Goal: Task Accomplishment & Management: Complete application form

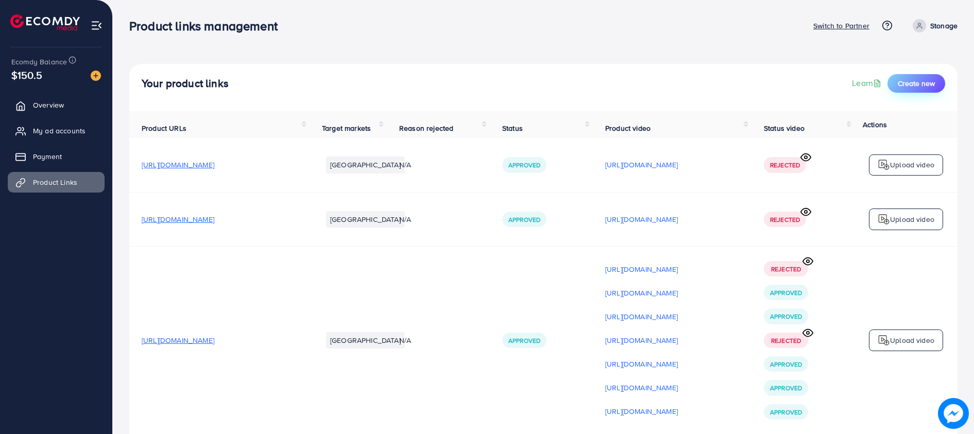
click at [915, 80] on span "Create new" at bounding box center [916, 83] width 37 height 10
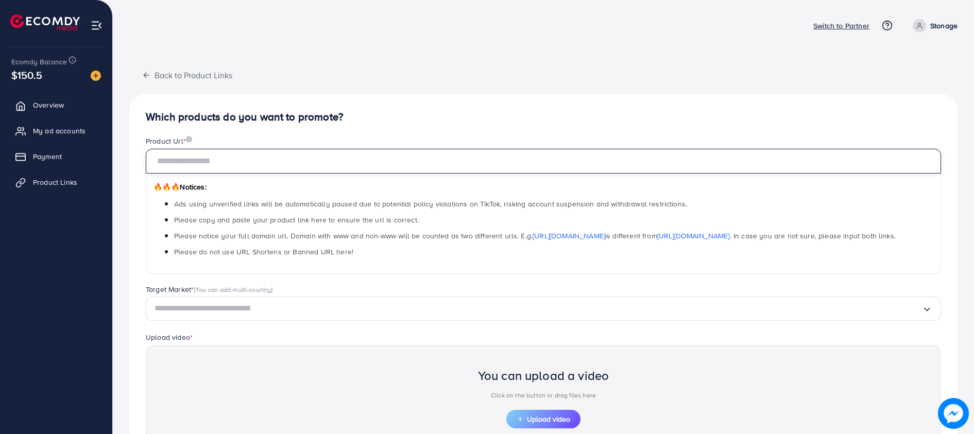
click at [209, 155] on input "text" at bounding box center [543, 161] width 795 height 25
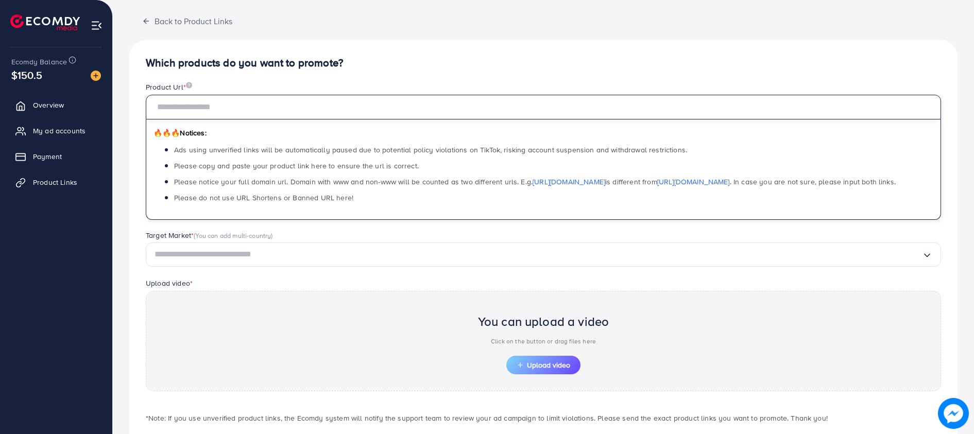
scroll to position [108, 0]
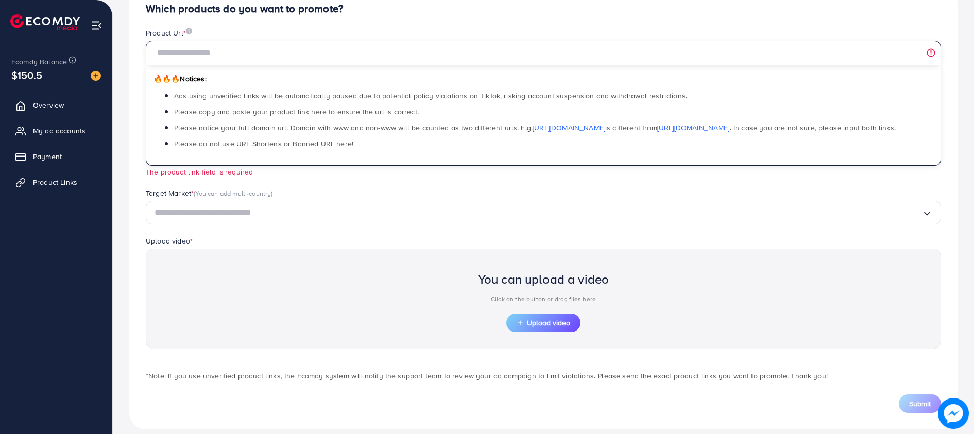
paste input "**********"
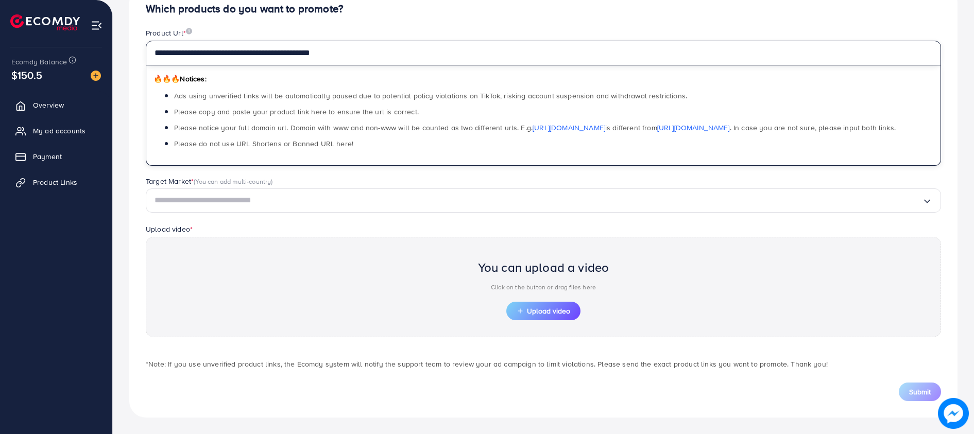
type input "**********"
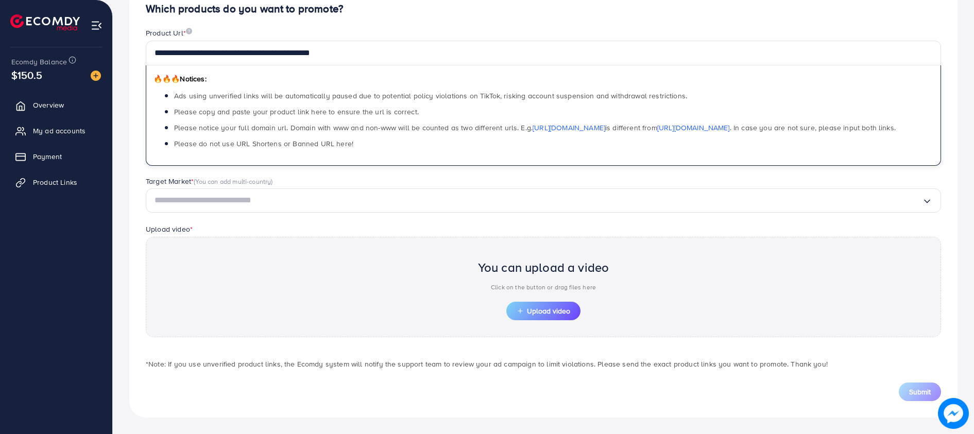
click at [279, 196] on input "Search for option" at bounding box center [537, 201] width 767 height 16
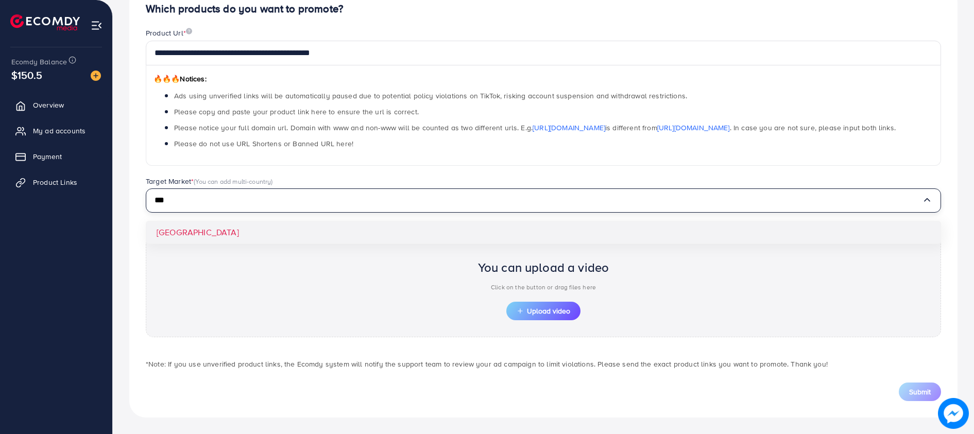
type input "***"
click at [165, 237] on div "**********" at bounding box center [543, 202] width 828 height 432
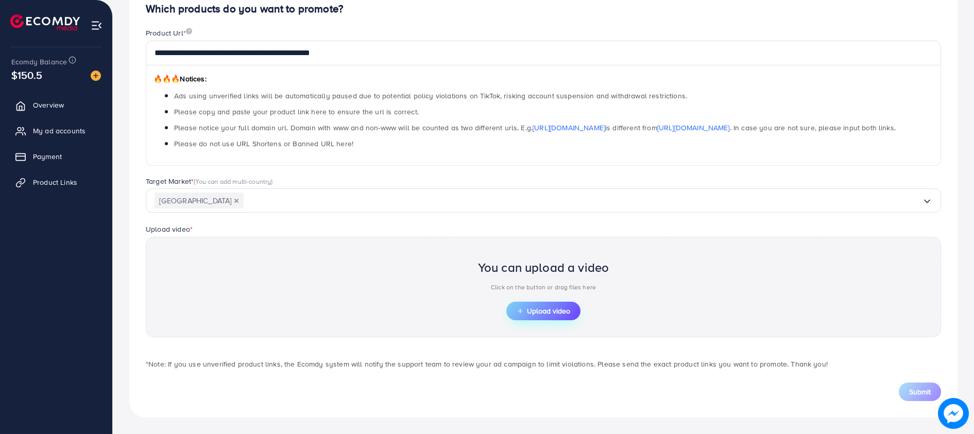
click at [549, 307] on span "Upload video" at bounding box center [544, 310] width 54 height 7
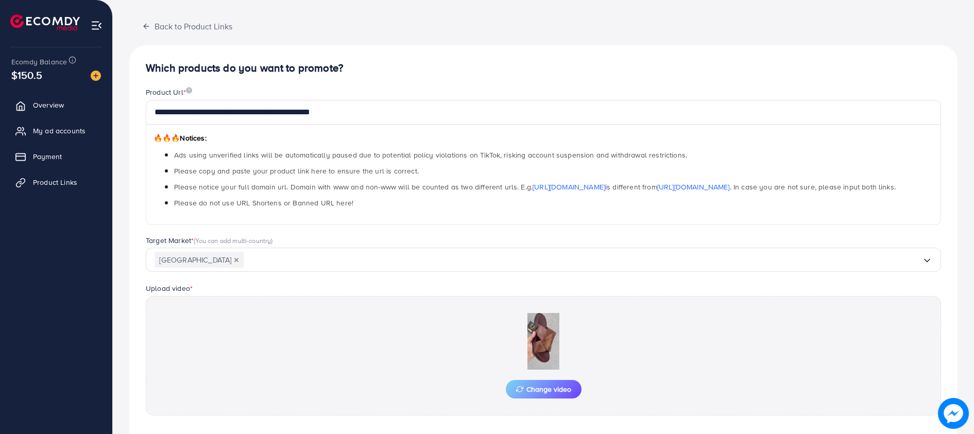
scroll to position [127, 0]
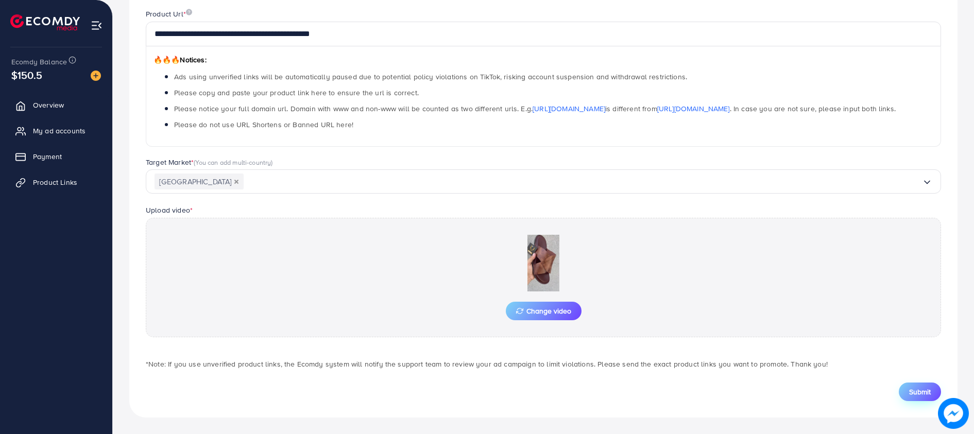
click at [914, 393] on span "Submit" at bounding box center [920, 392] width 22 height 10
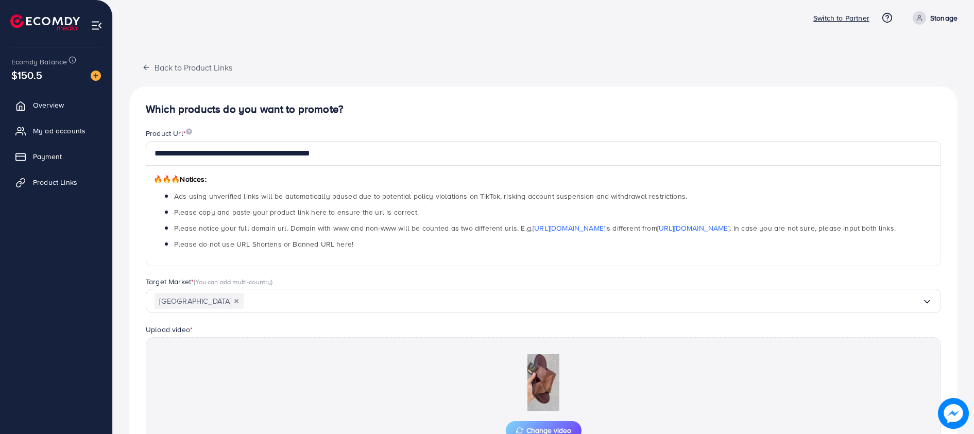
scroll to position [0, 0]
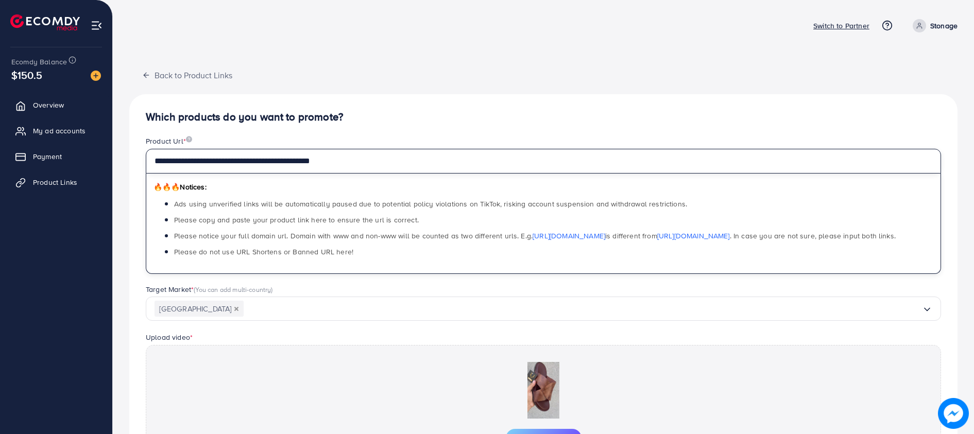
drag, startPoint x: 379, startPoint y: 160, endPoint x: 138, endPoint y: 160, distance: 240.5
click at [138, 160] on div "**********" at bounding box center [544, 205] width 812 height 138
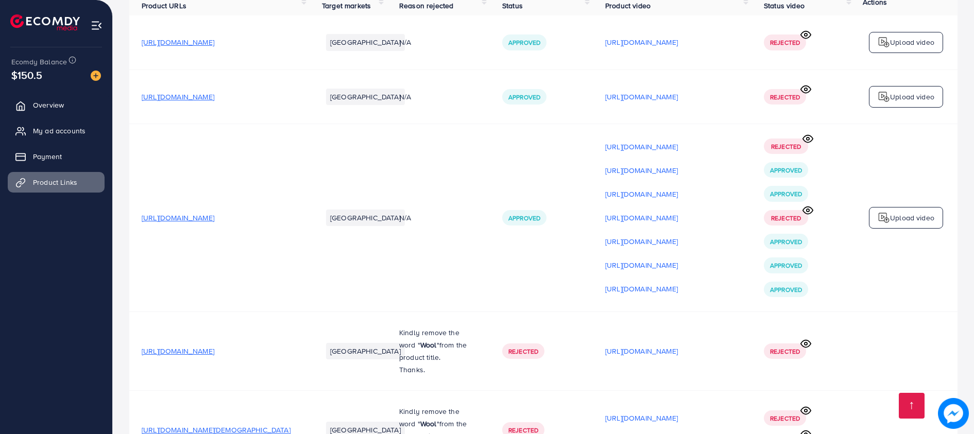
scroll to position [130, 0]
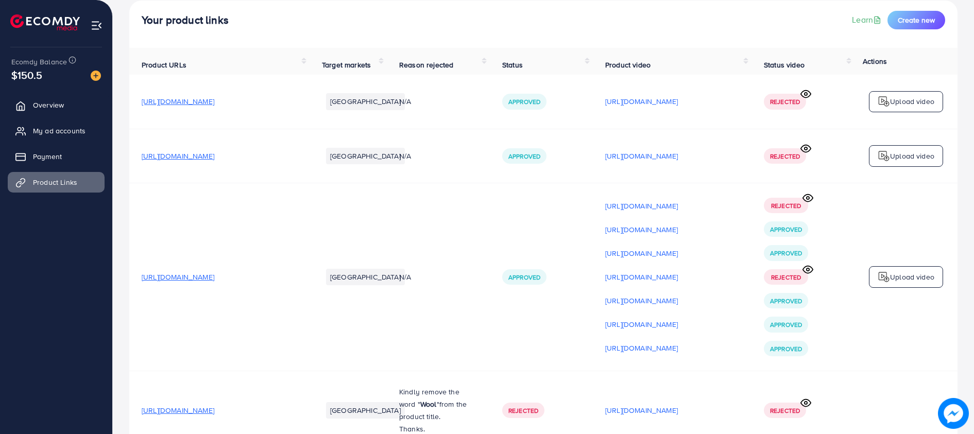
scroll to position [100, 0]
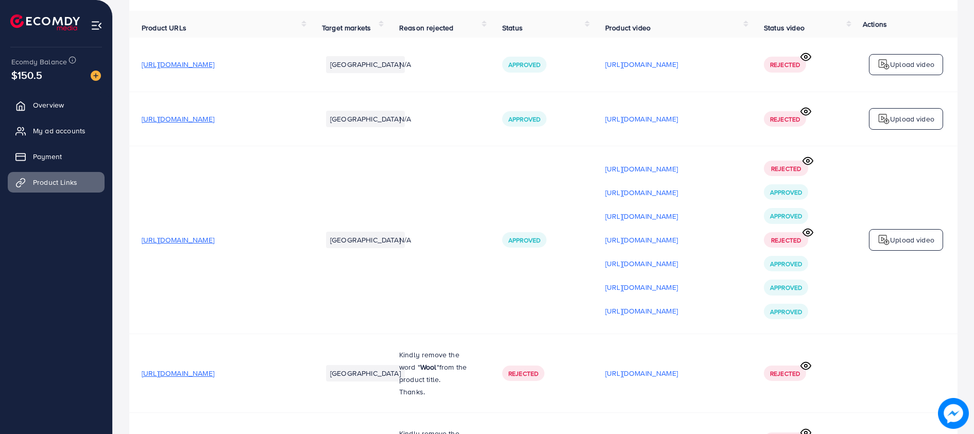
click at [214, 243] on span "[URL][DOMAIN_NAME]" at bounding box center [178, 240] width 73 height 10
click at [660, 313] on p "[URL][DOMAIN_NAME]" at bounding box center [641, 311] width 73 height 12
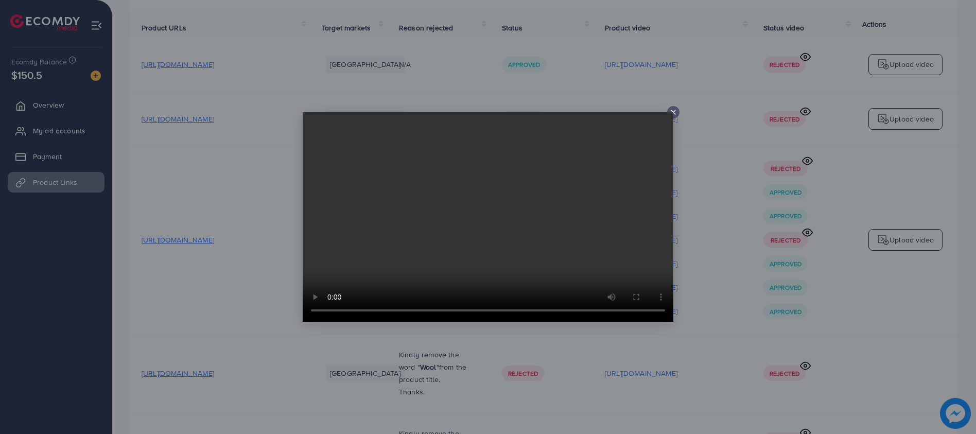
click at [678, 113] on div at bounding box center [673, 112] width 12 height 12
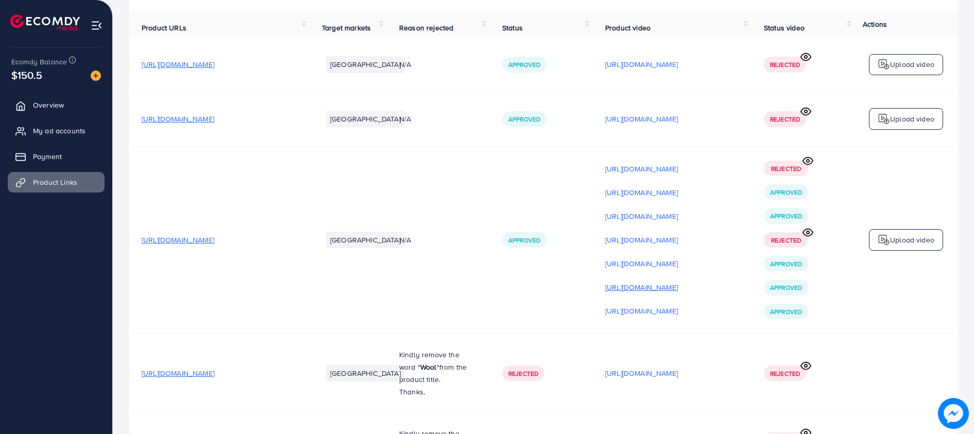
click at [645, 288] on p "[URL][DOMAIN_NAME]" at bounding box center [641, 287] width 73 height 12
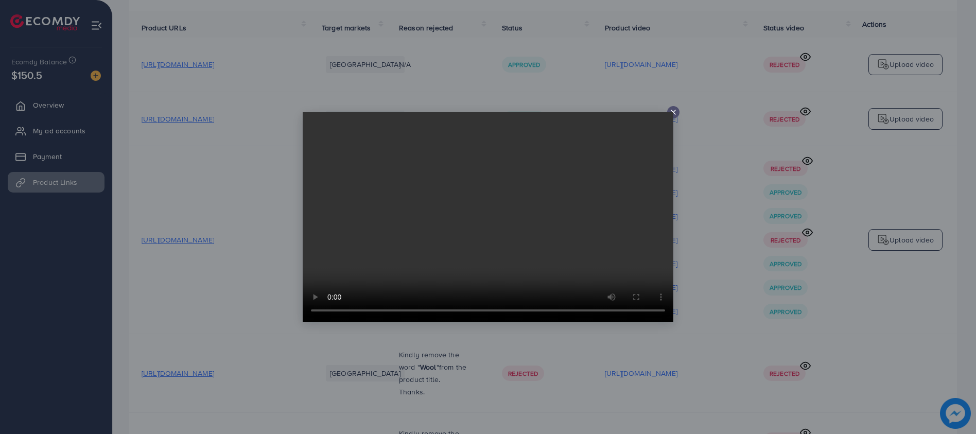
click at [671, 113] on video at bounding box center [488, 217] width 371 height 210
click at [673, 109] on icon at bounding box center [673, 112] width 8 height 8
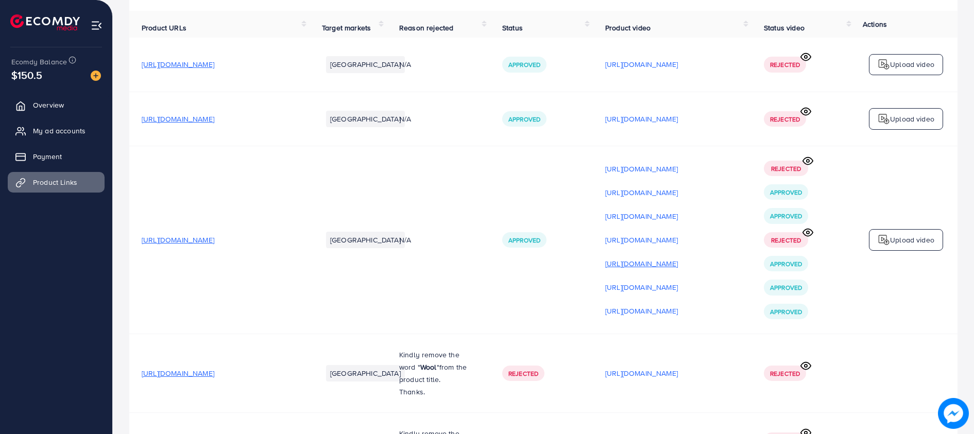
click at [661, 268] on p "[URL][DOMAIN_NAME]" at bounding box center [641, 263] width 73 height 12
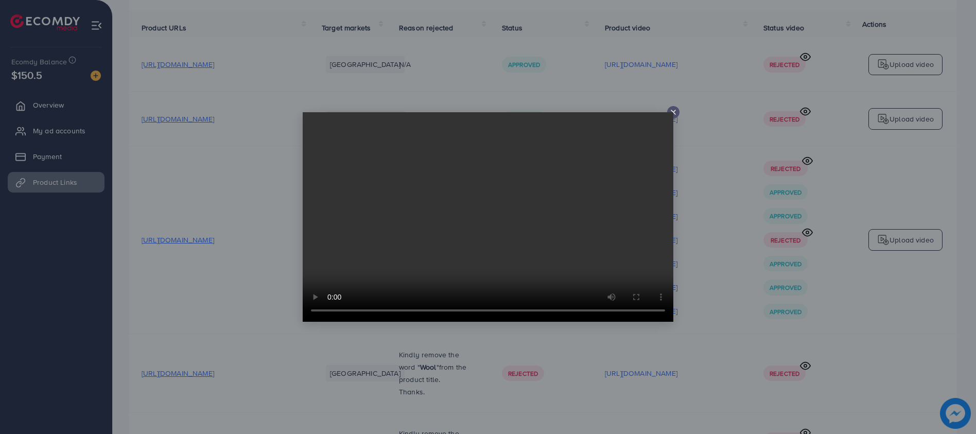
click at [672, 111] on icon at bounding box center [673, 112] width 8 height 8
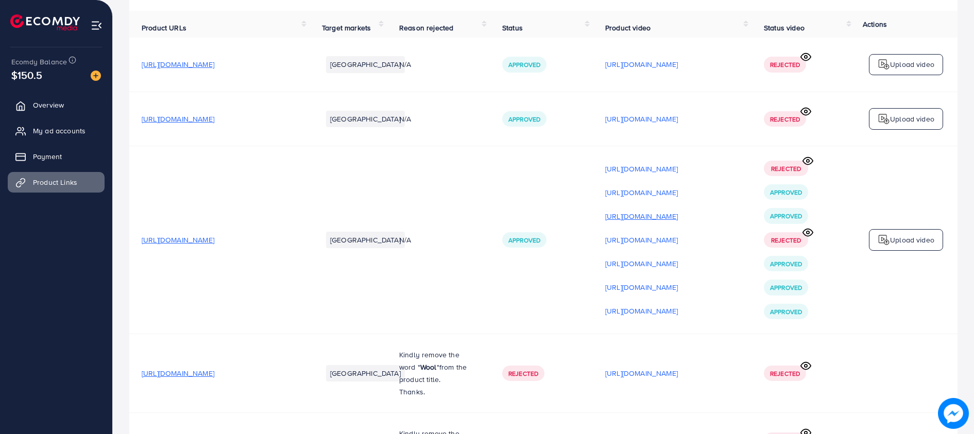
click at [664, 215] on p "[URL][DOMAIN_NAME]" at bounding box center [641, 216] width 73 height 12
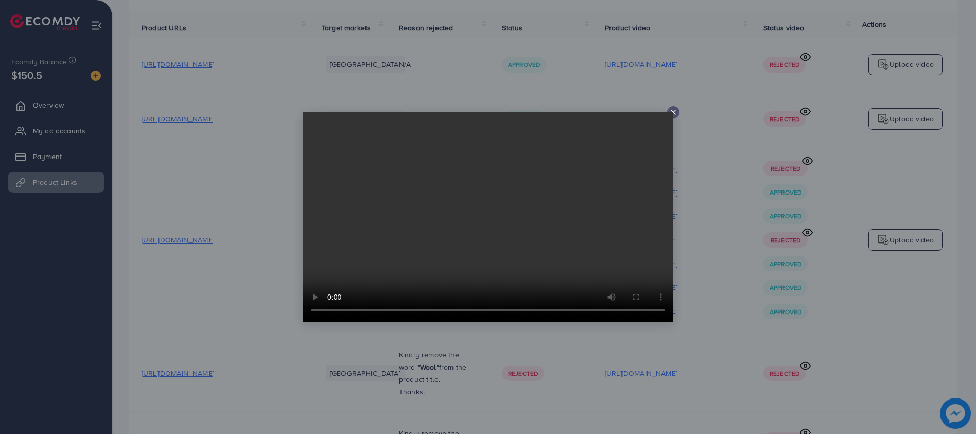
click at [675, 112] on icon at bounding box center [673, 112] width 8 height 8
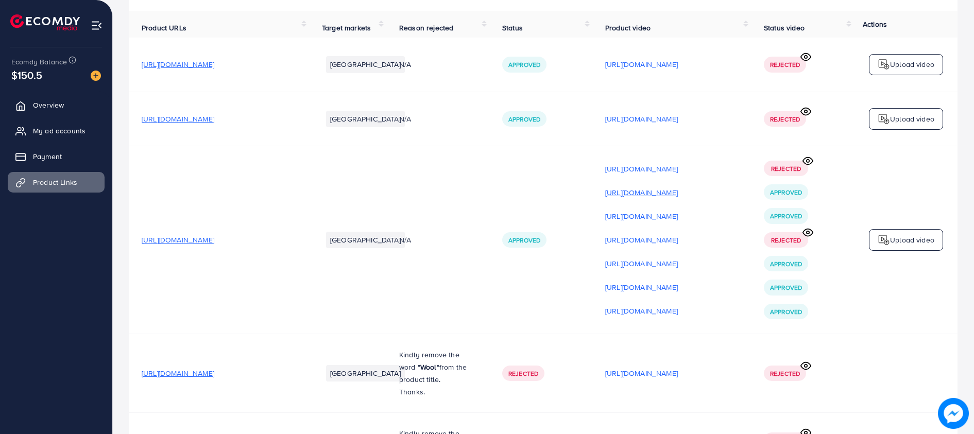
click at [673, 194] on p "[URL][DOMAIN_NAME]" at bounding box center [641, 192] width 73 height 12
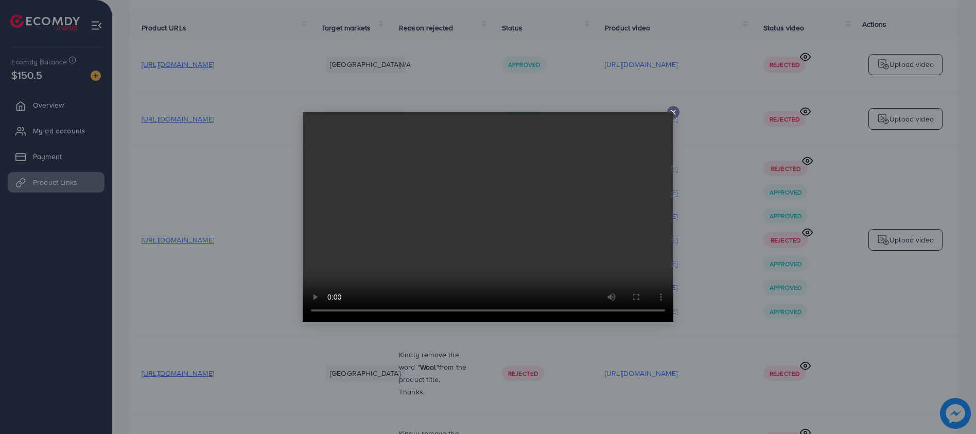
click at [673, 111] on line at bounding box center [674, 112] width 4 height 4
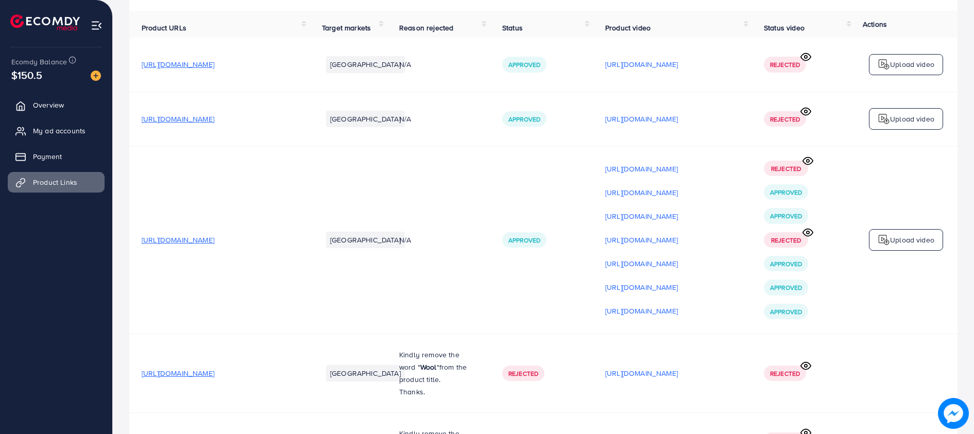
click at [918, 243] on p "Upload video" at bounding box center [912, 240] width 44 height 12
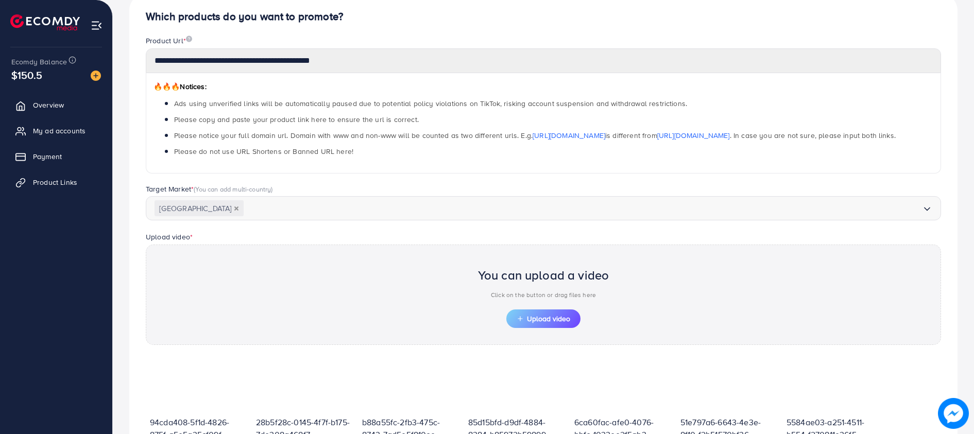
scroll to position [317, 0]
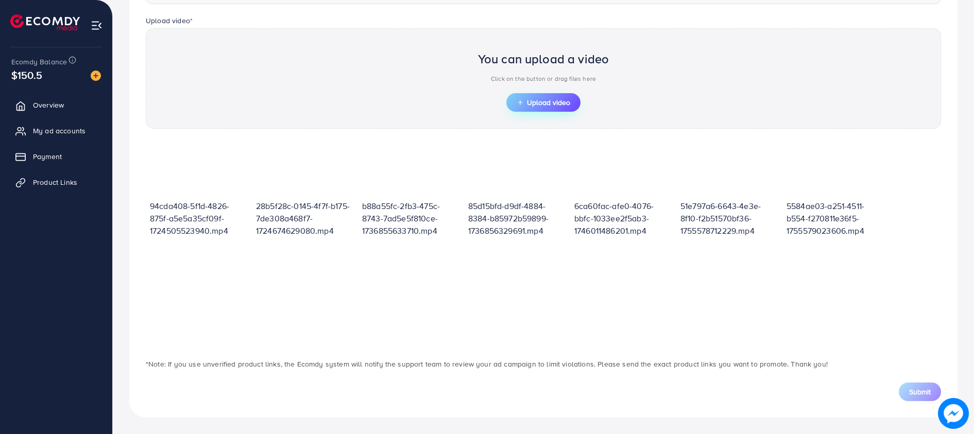
click at [537, 103] on span "Upload video" at bounding box center [544, 102] width 54 height 7
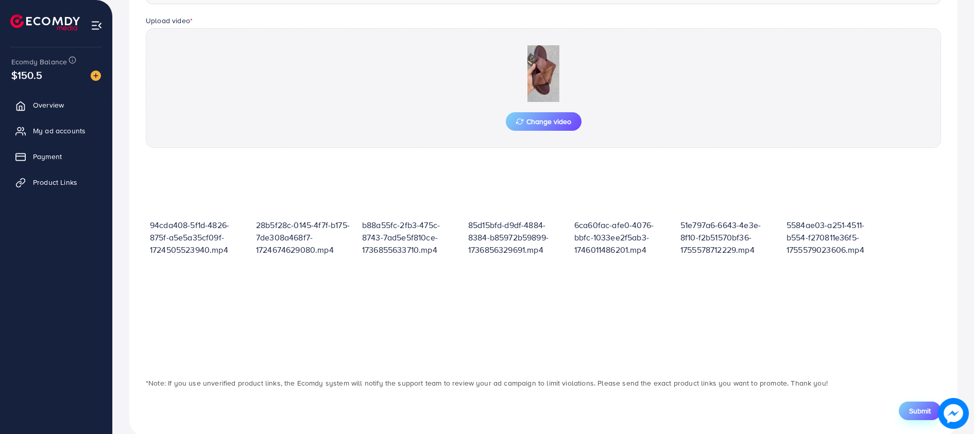
click at [921, 406] on span "Submit" at bounding box center [920, 411] width 22 height 10
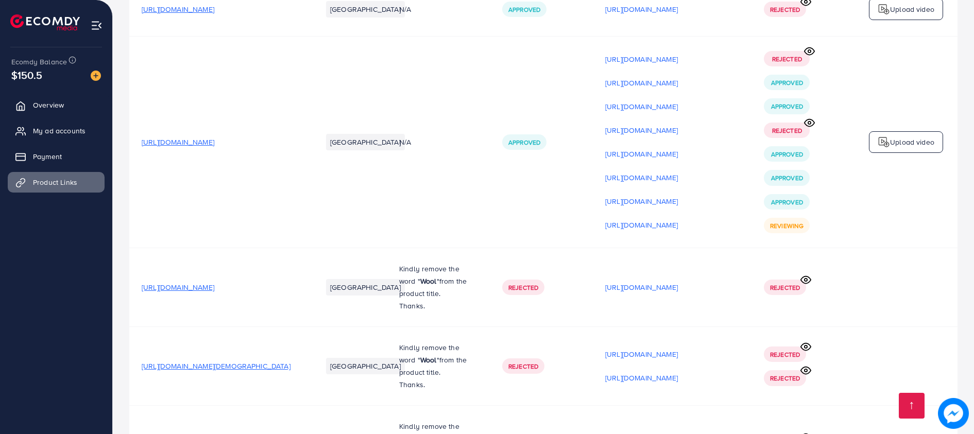
scroll to position [154, 0]
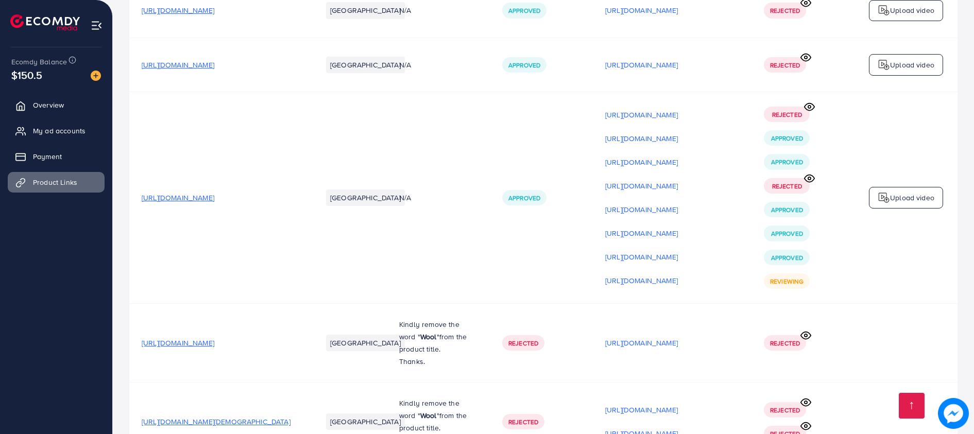
click at [899, 204] on p "Upload video" at bounding box center [912, 198] width 44 height 12
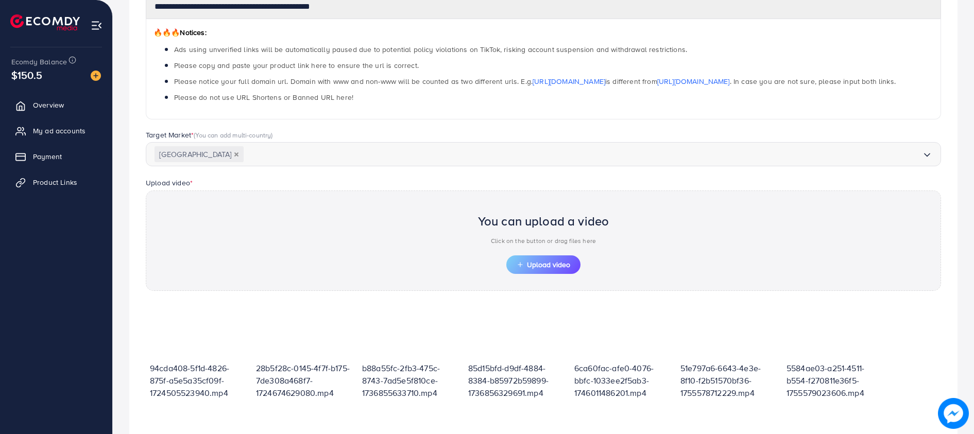
scroll to position [317, 0]
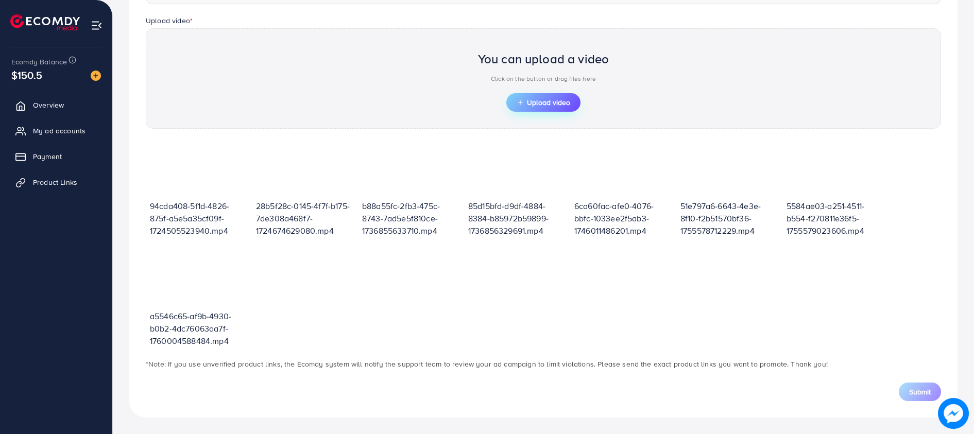
click at [526, 99] on span "Upload video" at bounding box center [544, 102] width 54 height 7
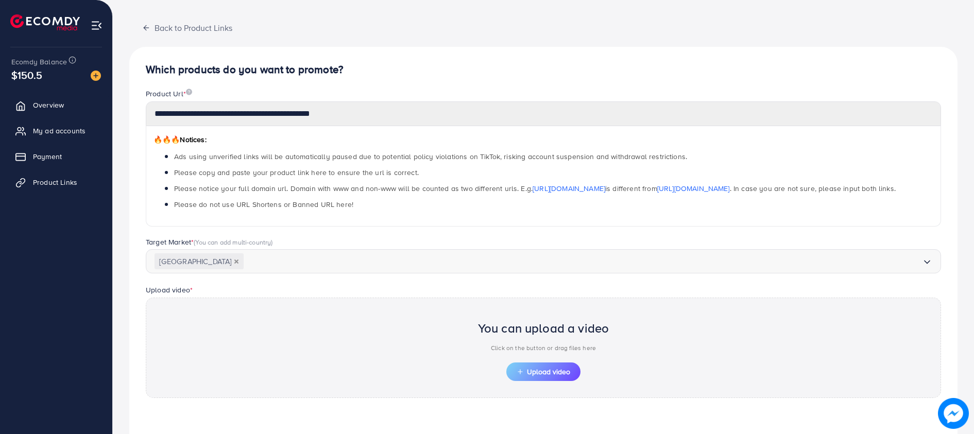
scroll to position [232, 0]
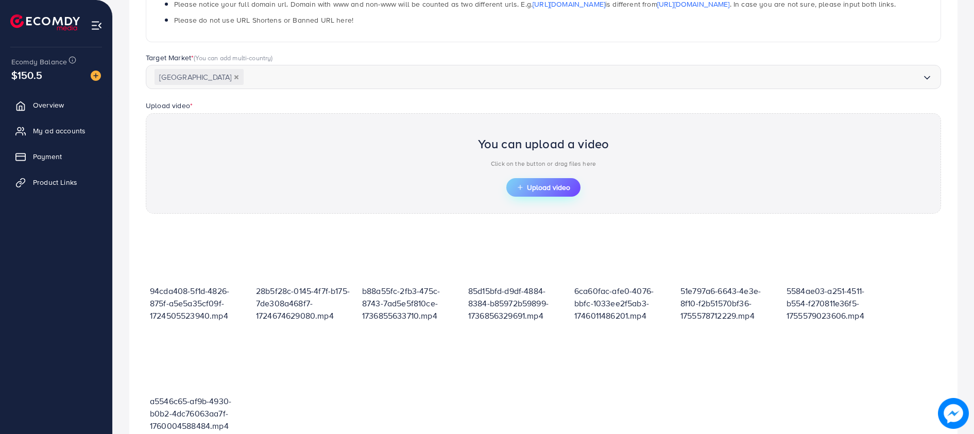
click at [533, 184] on span "Upload video" at bounding box center [544, 187] width 54 height 7
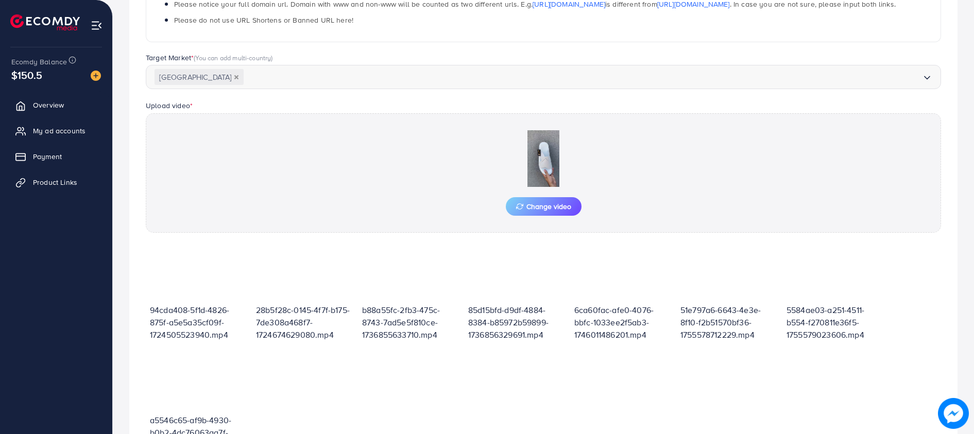
scroll to position [336, 0]
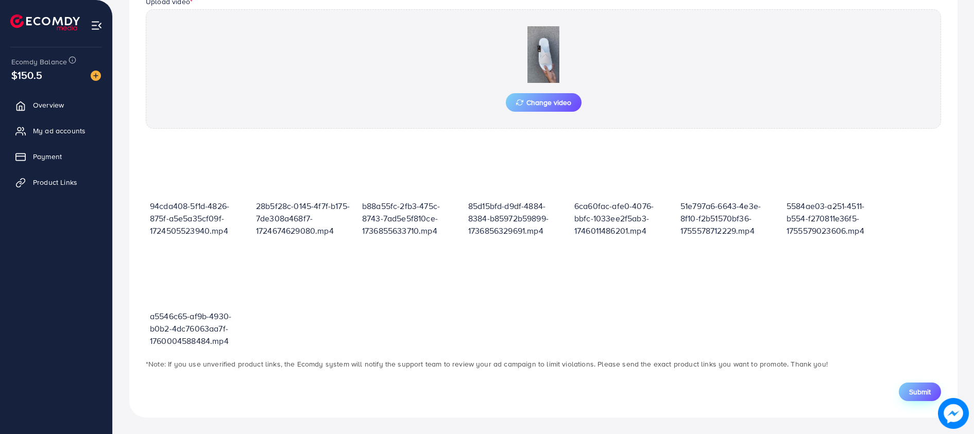
click at [920, 393] on span "Submit" at bounding box center [920, 392] width 22 height 10
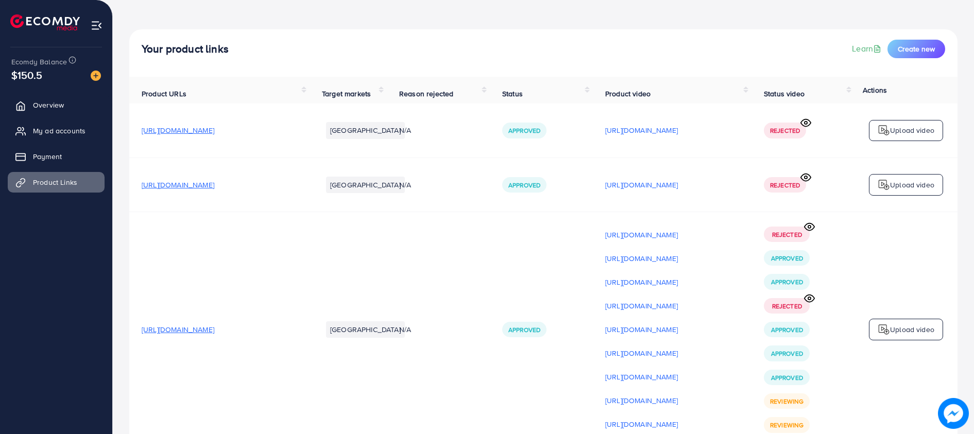
scroll to position [77, 0]
